Goal: Navigation & Orientation: Find specific page/section

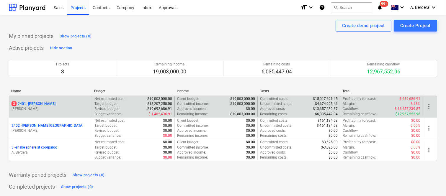
click at [71, 106] on div "3 2401 - [PERSON_NAME]" at bounding box center [51, 104] width 78 height 5
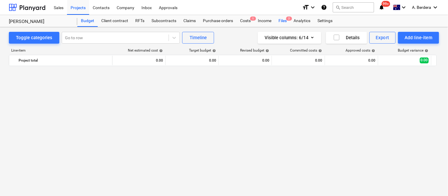
click at [281, 19] on div "Files 2" at bounding box center [282, 21] width 15 height 12
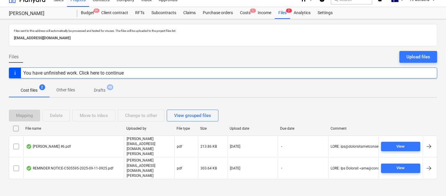
scroll to position [12, 0]
